Goal: Task Accomplishment & Management: Manage account settings

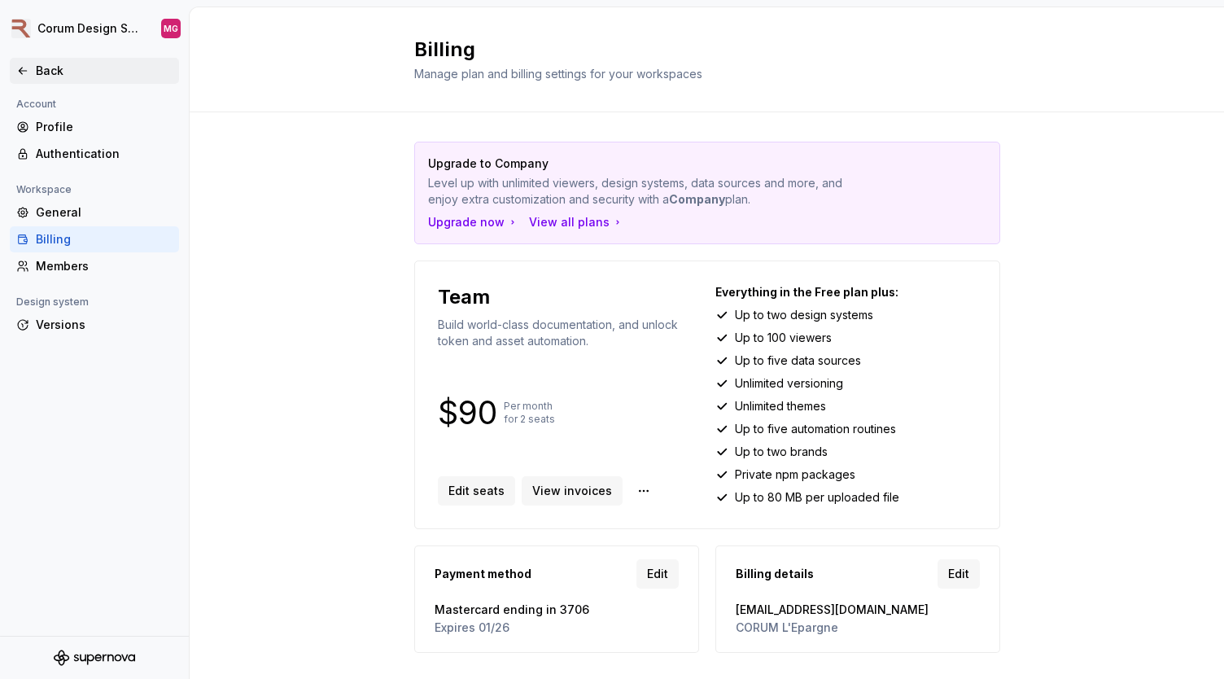
click at [43, 66] on div "Back" at bounding box center [104, 71] width 137 height 16
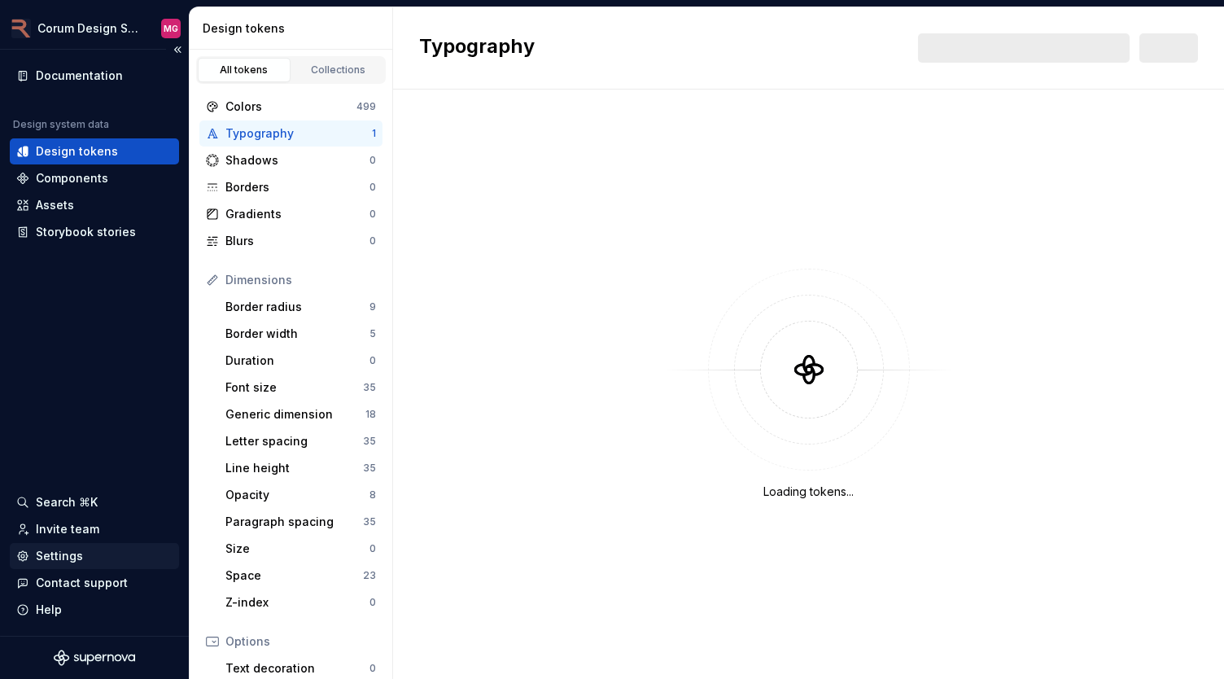
click at [53, 558] on div "Settings" at bounding box center [59, 556] width 47 height 16
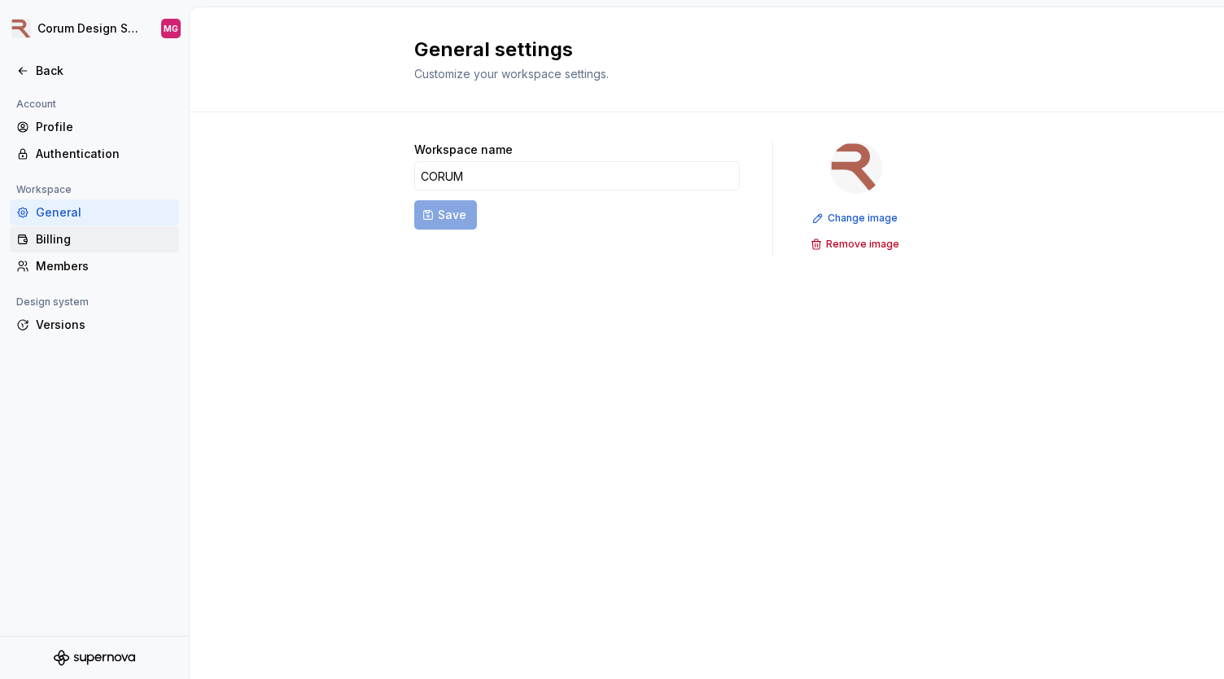
click at [73, 245] on div "Billing" at bounding box center [104, 239] width 137 height 16
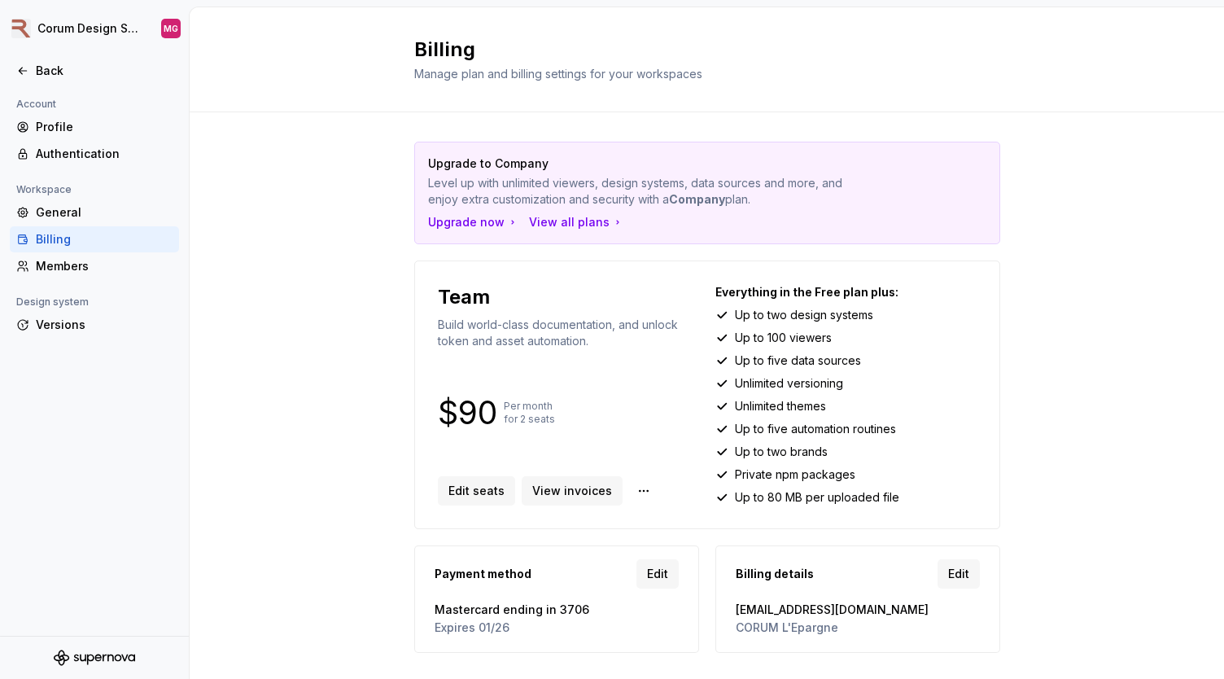
scroll to position [33, 0]
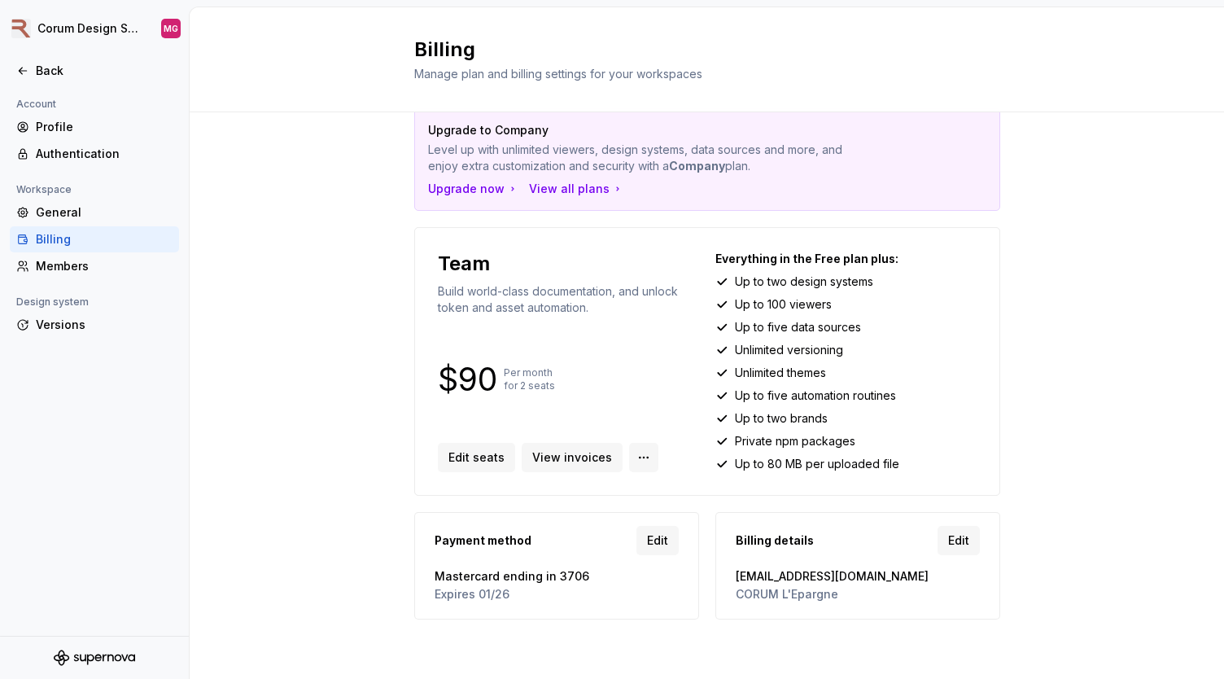
click at [628, 456] on html "Corum Design System MG Back Account Profile Authentication Workspace General Bi…" at bounding box center [612, 339] width 1224 height 679
click at [571, 457] on html "Corum Design System MG Back Account Profile Authentication Workspace General Bi…" at bounding box center [612, 339] width 1224 height 679
click at [555, 458] on span "View invoices" at bounding box center [572, 457] width 80 height 16
